Goal: Complete application form

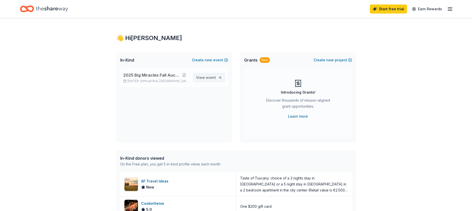
click at [206, 77] on span "View event" at bounding box center [206, 78] width 20 height 6
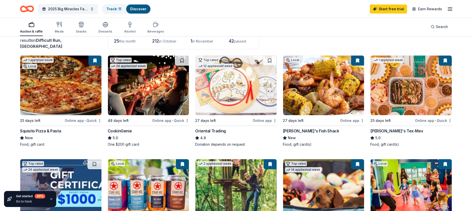
scroll to position [50, 0]
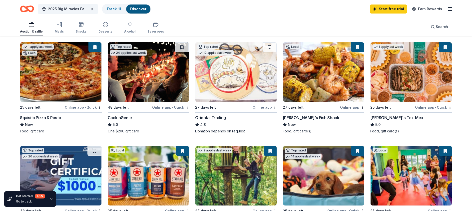
click at [386, 117] on div "[PERSON_NAME]'s Tex-Mex" at bounding box center [397, 118] width 53 height 6
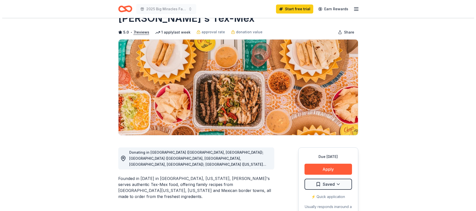
scroll to position [100, 0]
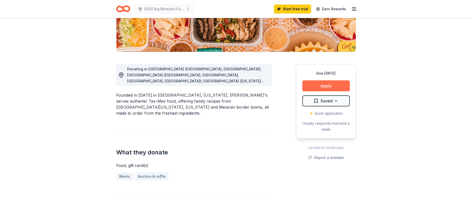
click at [316, 83] on button "Apply" at bounding box center [327, 85] width 48 height 11
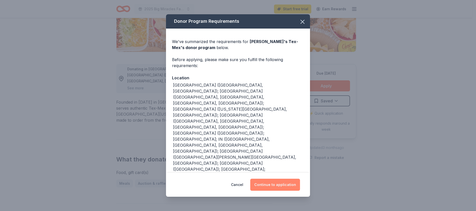
click at [276, 179] on button "Continue to application" at bounding box center [275, 185] width 50 height 12
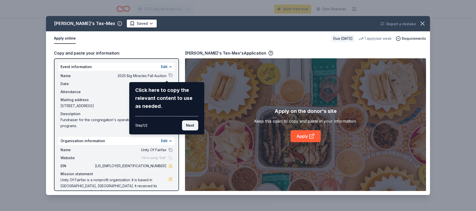
click at [190, 127] on button "Next" at bounding box center [190, 125] width 16 height 10
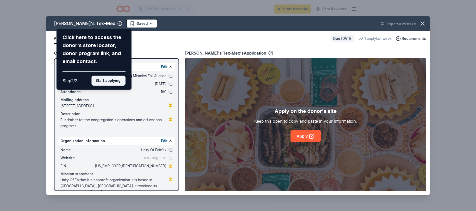
click at [106, 80] on button "Start applying!" at bounding box center [109, 81] width 34 height 10
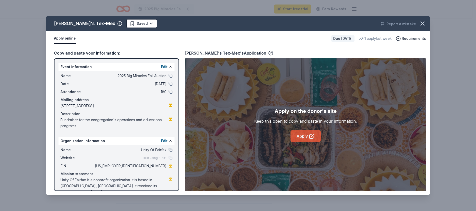
click at [302, 137] on link "Apply" at bounding box center [306, 136] width 30 height 12
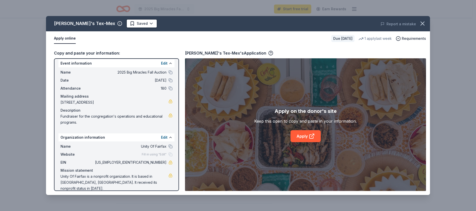
scroll to position [5, 0]
click at [300, 138] on link "Apply" at bounding box center [306, 136] width 30 height 12
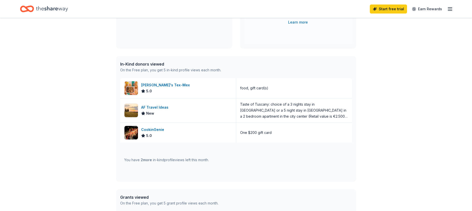
scroll to position [100, 0]
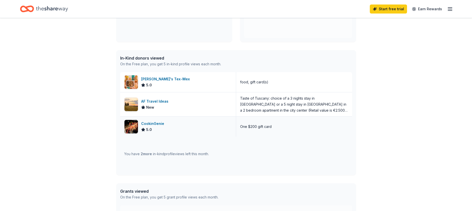
click at [153, 123] on div "CookinGenie" at bounding box center [153, 124] width 25 height 6
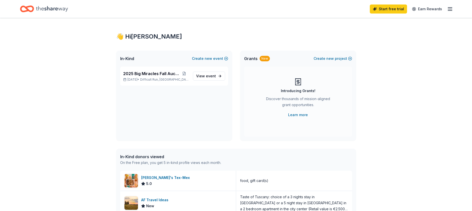
scroll to position [0, 0]
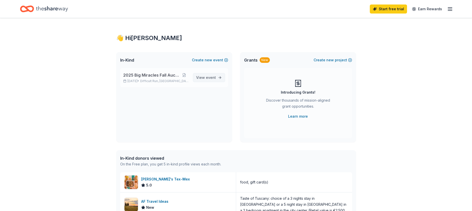
click at [215, 78] on span "event" at bounding box center [211, 77] width 10 height 4
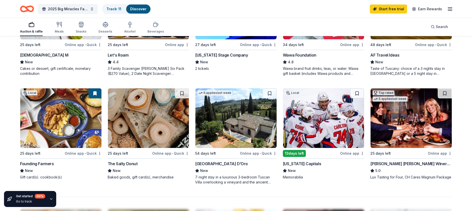
scroll to position [325, 0]
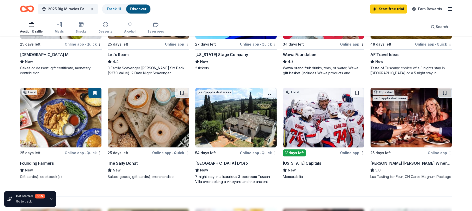
click at [33, 164] on div "Founding Farmers" at bounding box center [37, 163] width 34 height 6
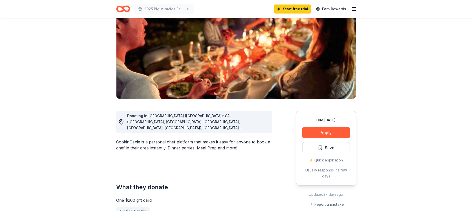
scroll to position [75, 0]
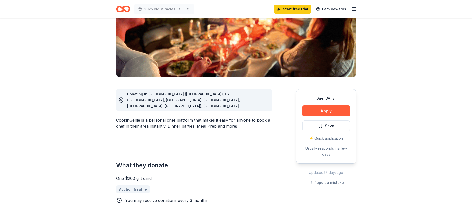
click at [257, 107] on span "Donating in AZ (Maricopa County); CA (Los Angeles County, Riverside County, San…" at bounding box center [193, 154] width 133 height 124
click at [122, 99] on circle at bounding box center [122, 100] width 2 height 2
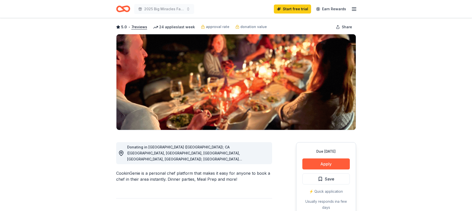
scroll to position [0, 0]
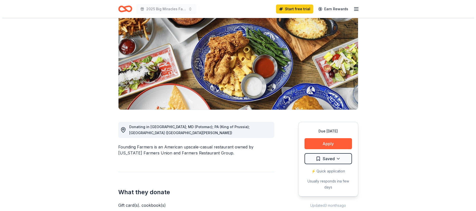
scroll to position [50, 0]
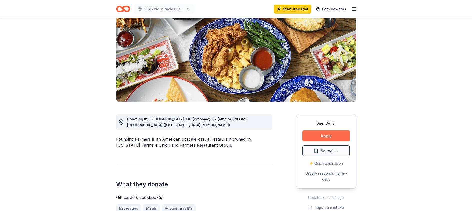
click at [320, 135] on button "Apply" at bounding box center [327, 135] width 48 height 11
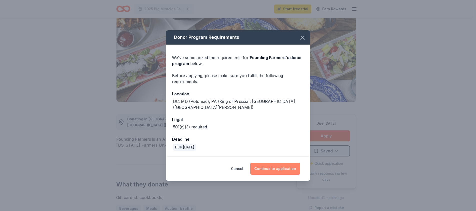
click at [272, 164] on button "Continue to application" at bounding box center [275, 169] width 50 height 12
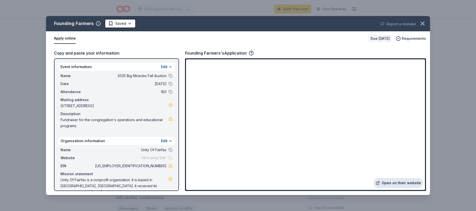
click at [400, 182] on link "Open on their website" at bounding box center [398, 183] width 49 height 10
click at [402, 182] on link "Open on their website" at bounding box center [398, 183] width 49 height 10
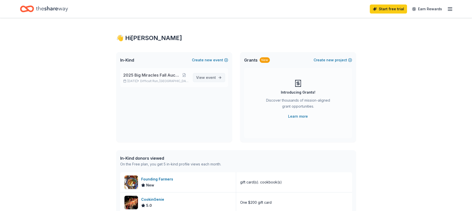
click at [208, 77] on span "event" at bounding box center [211, 77] width 10 height 4
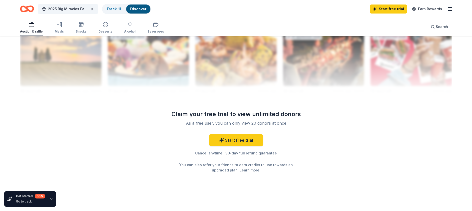
scroll to position [511, 0]
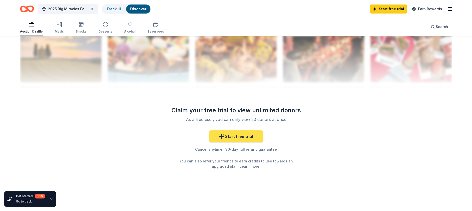
click at [233, 138] on link "Start free trial" at bounding box center [236, 136] width 54 height 12
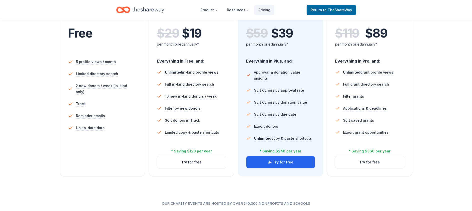
scroll to position [125, 0]
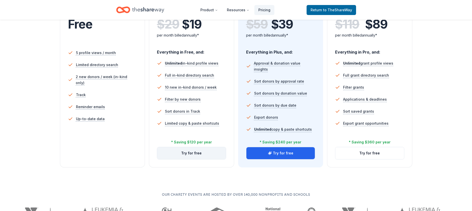
click at [189, 152] on button "Try for free" at bounding box center [191, 153] width 69 height 12
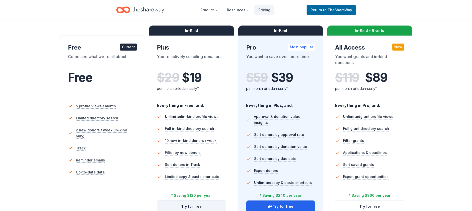
scroll to position [50, 0]
